Goal: Task Accomplishment & Management: Use online tool/utility

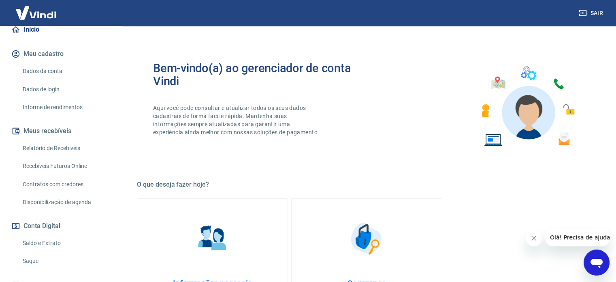
scroll to position [122, 0]
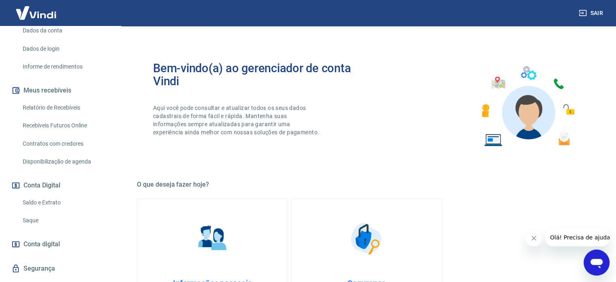
click at [49, 225] on link "Saque" at bounding box center [65, 220] width 92 height 17
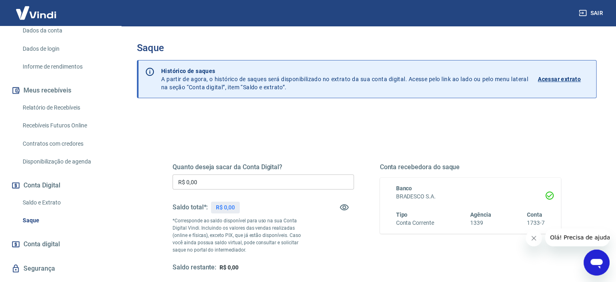
scroll to position [41, 0]
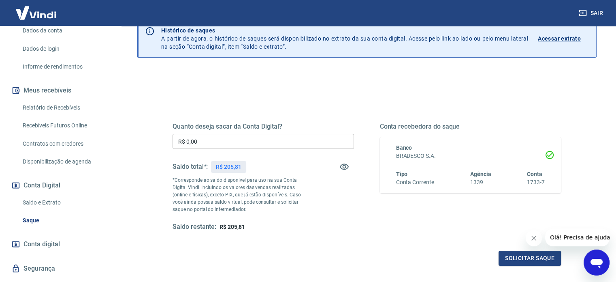
click at [214, 141] on input "R$ 0,00" at bounding box center [263, 141] width 181 height 15
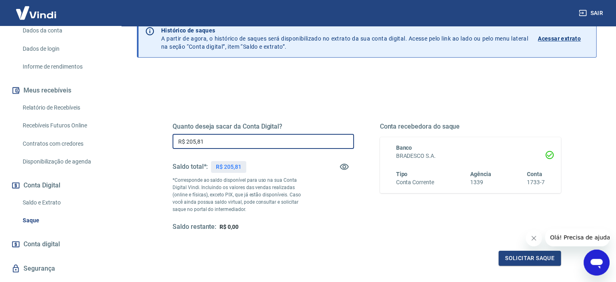
type input "R$ 205,81"
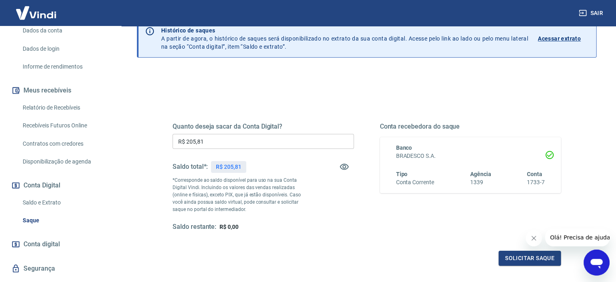
click at [538, 239] on button "Fechar mensagem da empresa" at bounding box center [534, 238] width 16 height 16
click at [534, 256] on button "Solicitar saque" at bounding box center [530, 257] width 62 height 15
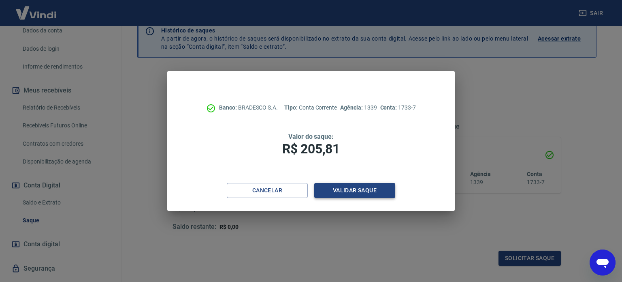
click at [332, 186] on button "Validar saque" at bounding box center [354, 190] width 81 height 15
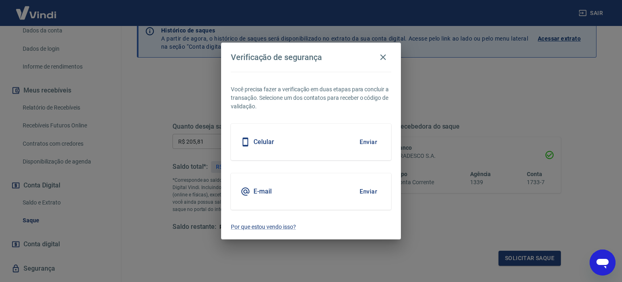
click at [367, 141] on button "Enviar" at bounding box center [368, 141] width 26 height 17
click at [375, 192] on button "Enviar" at bounding box center [368, 191] width 26 height 17
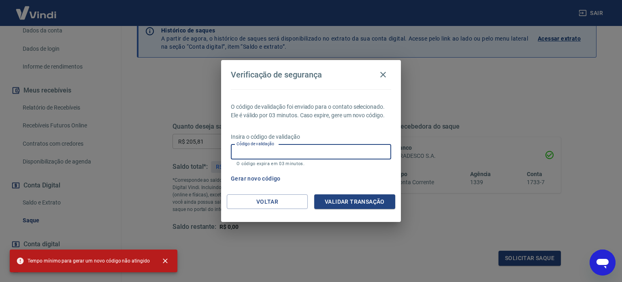
drag, startPoint x: 310, startPoint y: 152, endPoint x: 308, endPoint y: 159, distance: 7.6
click at [310, 151] on input "Código de validação" at bounding box center [311, 151] width 160 height 15
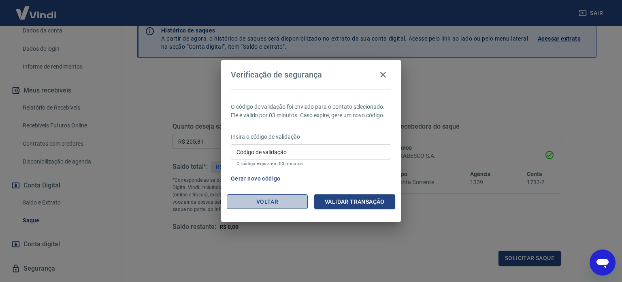
click at [279, 201] on button "Voltar" at bounding box center [267, 201] width 81 height 15
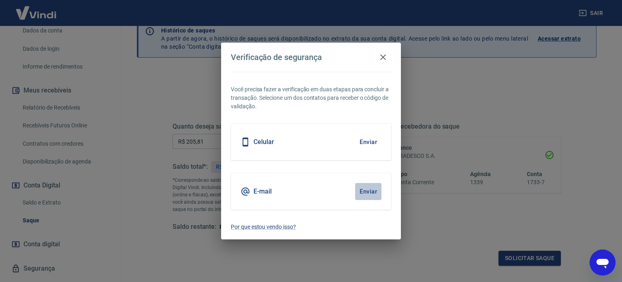
click at [367, 191] on button "Enviar" at bounding box center [368, 191] width 26 height 17
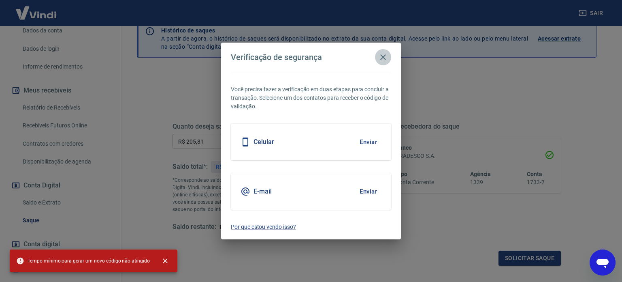
click at [381, 56] on icon "button" at bounding box center [383, 57] width 10 height 10
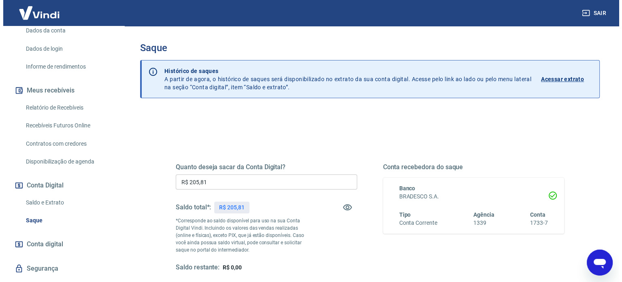
scroll to position [81, 0]
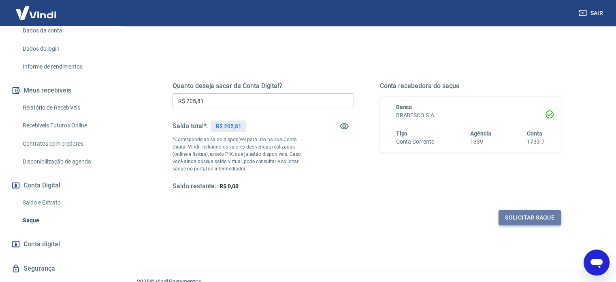
click at [530, 220] on button "Solicitar saque" at bounding box center [530, 217] width 62 height 15
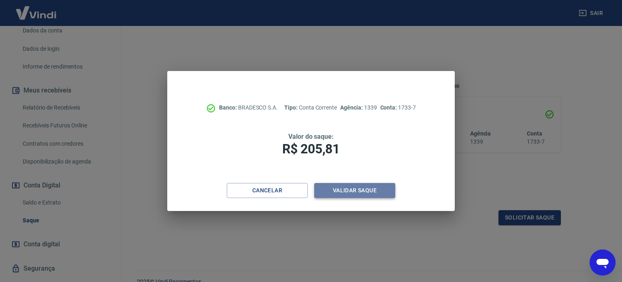
click at [370, 189] on button "Validar saque" at bounding box center [354, 190] width 81 height 15
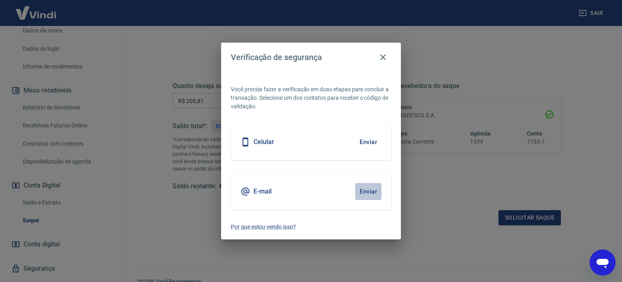
click at [371, 191] on button "Enviar" at bounding box center [368, 191] width 26 height 17
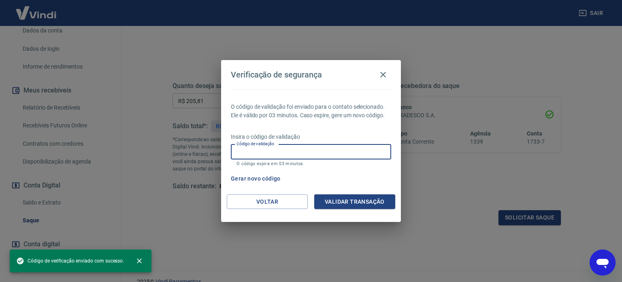
click at [320, 155] on input "Código de validação" at bounding box center [311, 151] width 160 height 15
paste input "923134"
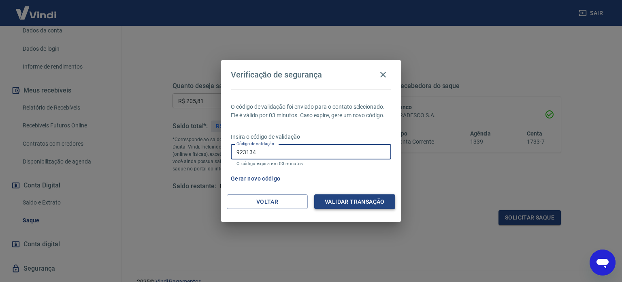
type input "923134"
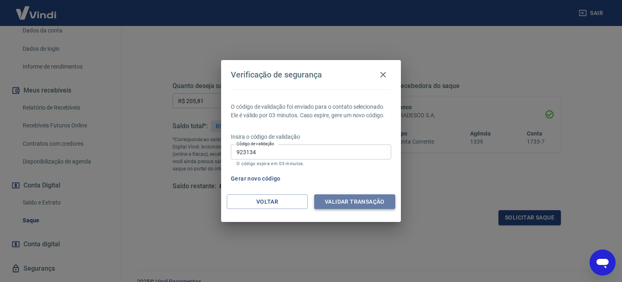
click at [363, 203] on button "Validar transação" at bounding box center [354, 201] width 81 height 15
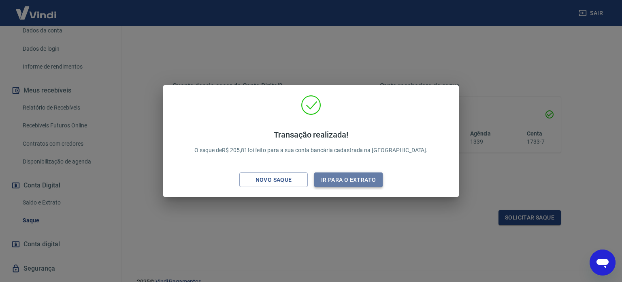
click at [363, 177] on button "Ir para o extrato" at bounding box center [348, 179] width 68 height 15
